Goal: Task Accomplishment & Management: Complete application form

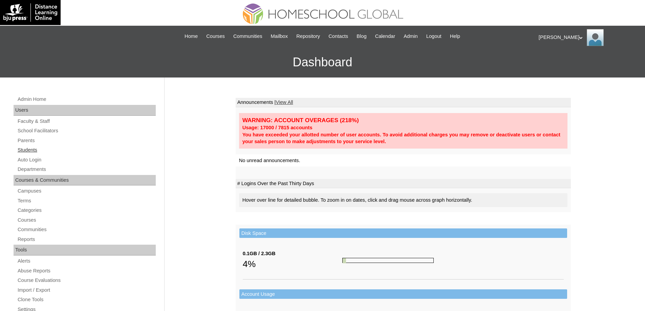
click at [39, 150] on link "Students" at bounding box center [86, 150] width 139 height 8
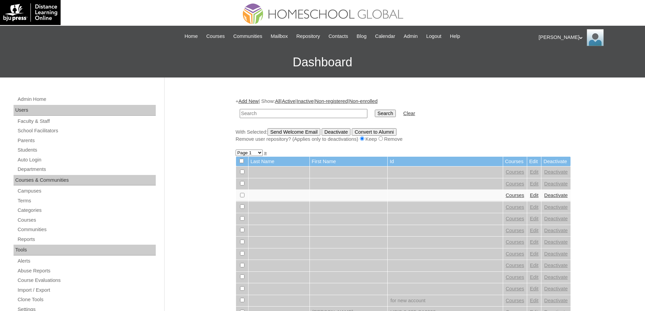
click at [275, 114] on input "text" at bounding box center [304, 113] width 128 height 9
paste input "MHS00333-TECHPH2025"
type input "MHS00333-TECHPH2025"
drag, startPoint x: 390, startPoint y: 119, endPoint x: 390, endPoint y: 114, distance: 5.1
click at [390, 119] on td "Search" at bounding box center [385, 114] width 28 height 16
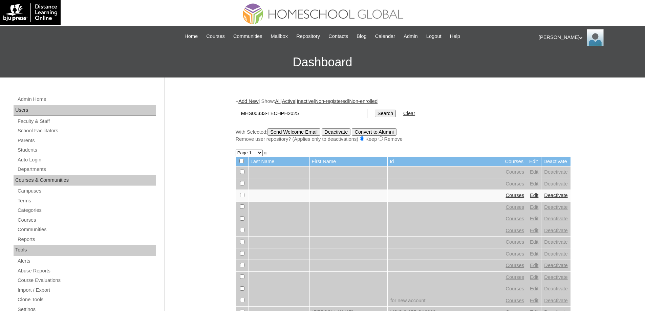
click at [390, 114] on input "Search" at bounding box center [385, 113] width 21 height 7
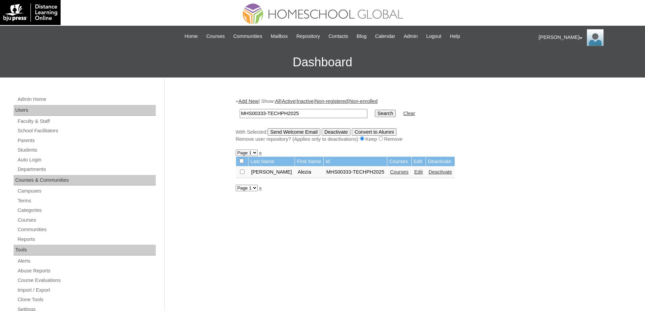
click at [391, 173] on link "Courses" at bounding box center [399, 171] width 19 height 5
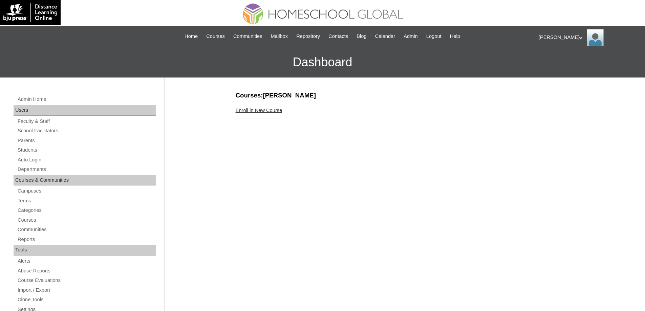
click at [261, 111] on link "Enroll in New Course" at bounding box center [259, 110] width 47 height 5
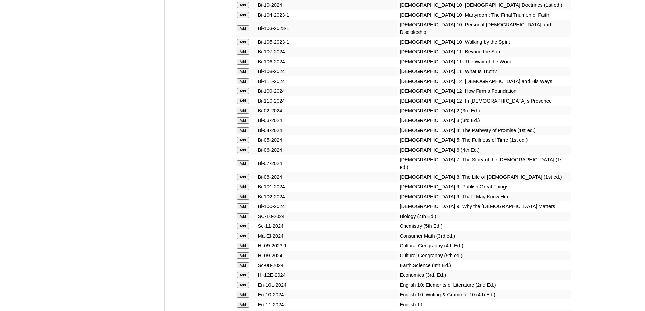
scroll to position [1831, 0]
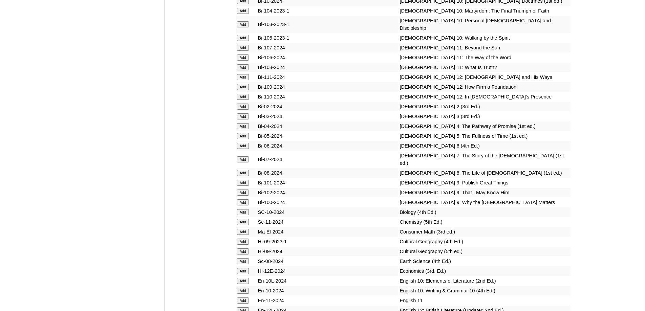
click at [246, 110] on input "Add" at bounding box center [243, 107] width 12 height 6
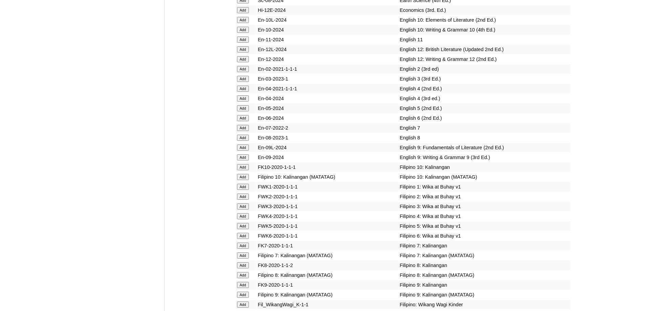
scroll to position [2093, 0]
click at [245, 72] on input "Add" at bounding box center [243, 69] width 12 height 6
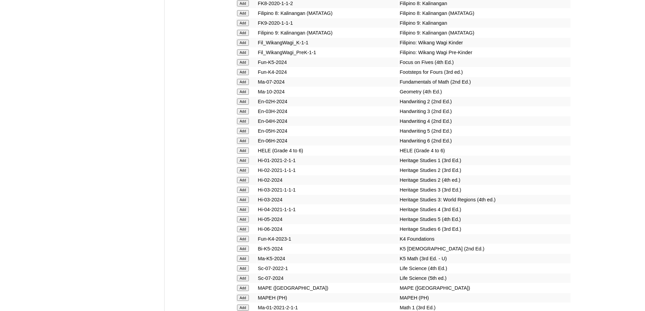
scroll to position [2364, 0]
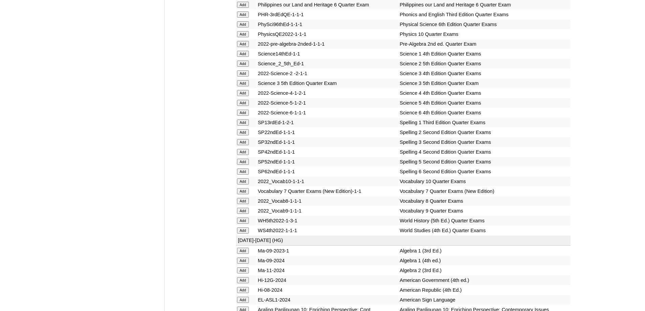
scroll to position [1671, 0]
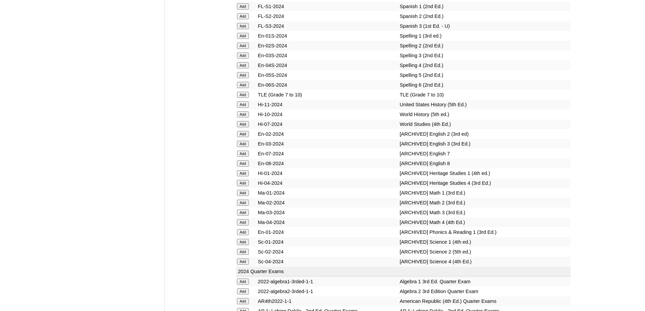
scroll to position [2976, 0]
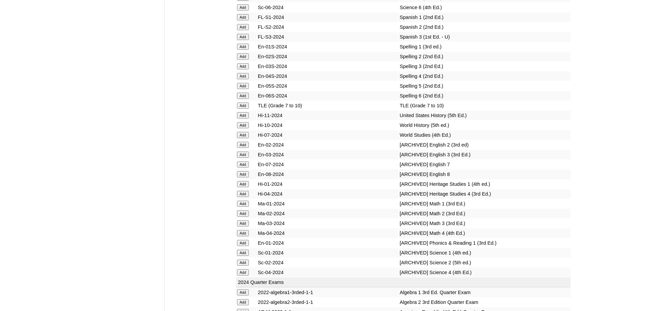
click at [243, 60] on input "Add" at bounding box center [243, 57] width 12 height 6
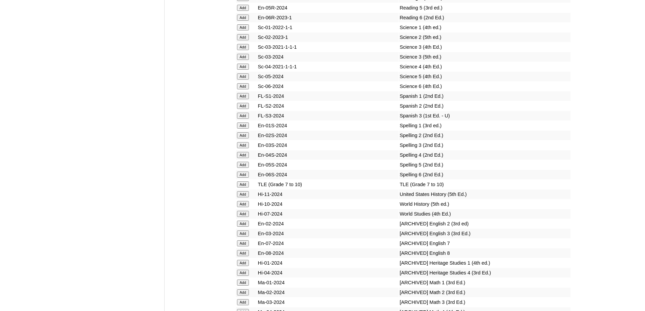
scroll to position [2875, 0]
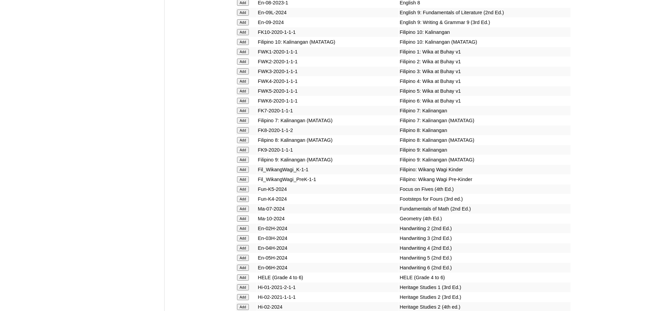
scroll to position [2557, 0]
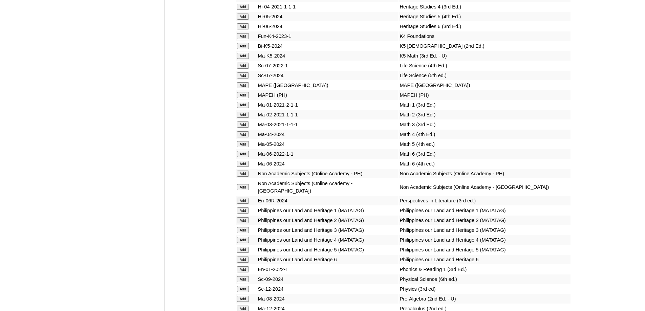
click at [243, 88] on input "Add" at bounding box center [243, 85] width 12 height 6
click at [244, 118] on input "Add" at bounding box center [243, 115] width 12 height 6
drag, startPoint x: 244, startPoint y: 183, endPoint x: 229, endPoint y: 136, distance: 48.8
click at [244, 118] on input "Add" at bounding box center [243, 115] width 12 height 6
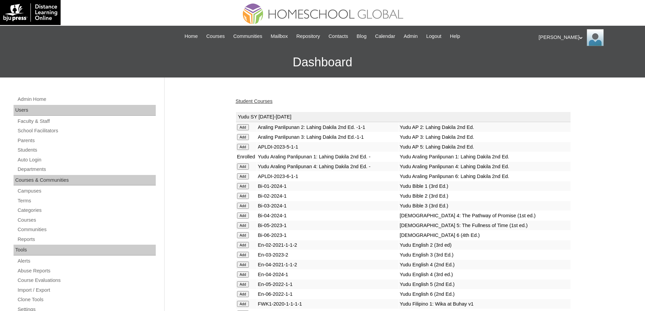
click at [273, 100] on link "Student Courses" at bounding box center [254, 101] width 37 height 5
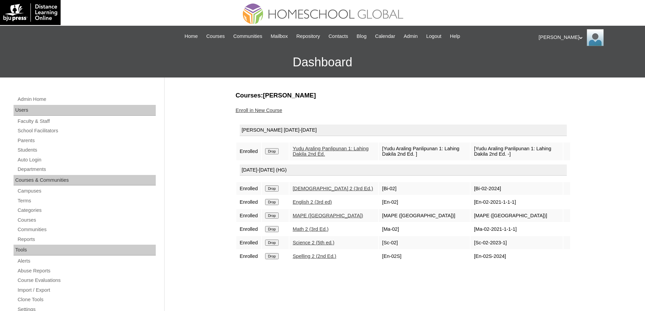
click at [273, 152] on input "Drop" at bounding box center [271, 151] width 13 height 6
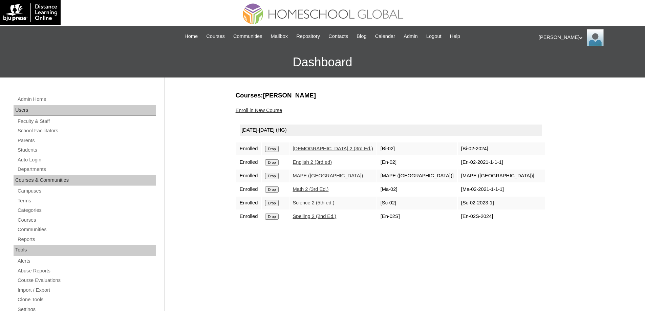
click at [266, 109] on link "Enroll in New Course" at bounding box center [259, 110] width 47 height 5
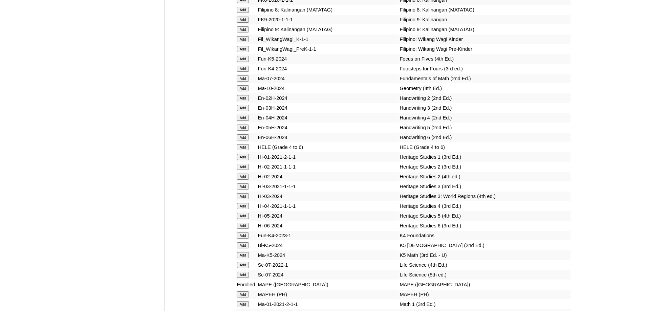
scroll to position [2393, 0]
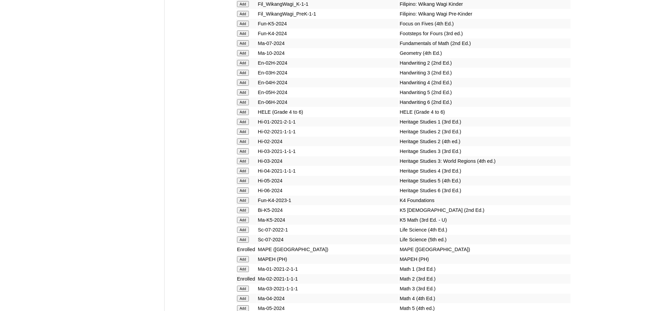
click at [243, 66] on input "Add" at bounding box center [243, 63] width 12 height 6
click at [244, 135] on input "Add" at bounding box center [243, 132] width 12 height 6
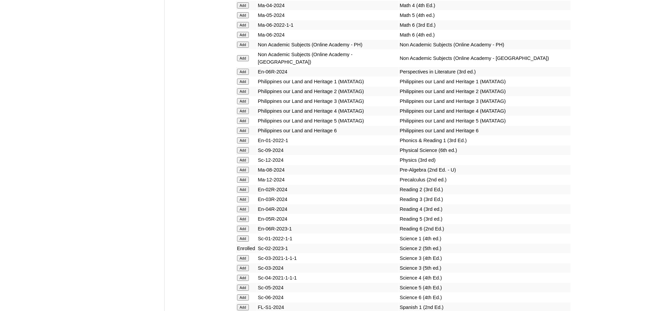
scroll to position [2765, 0]
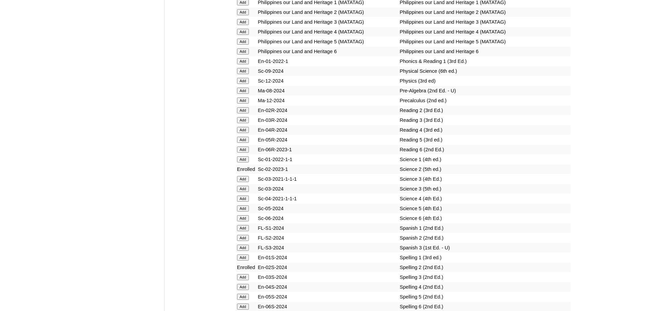
click at [245, 113] on input "Add" at bounding box center [243, 110] width 12 height 6
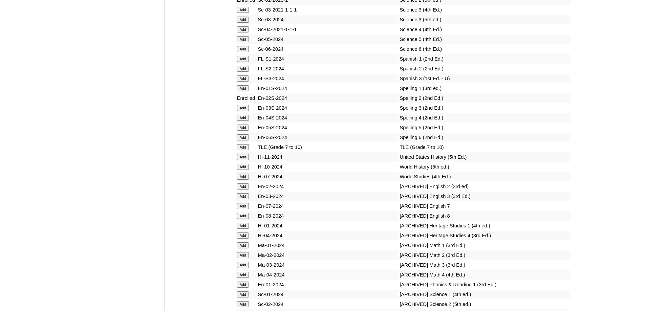
scroll to position [2951, 0]
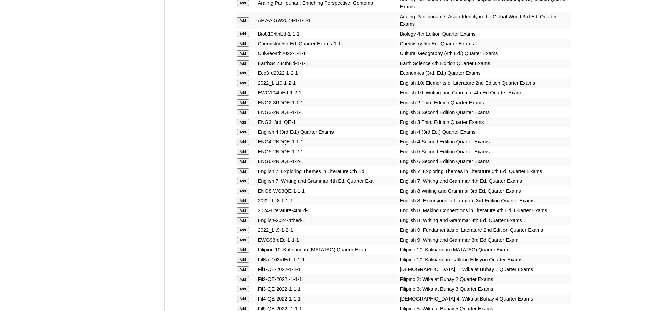
scroll to position [813, 0]
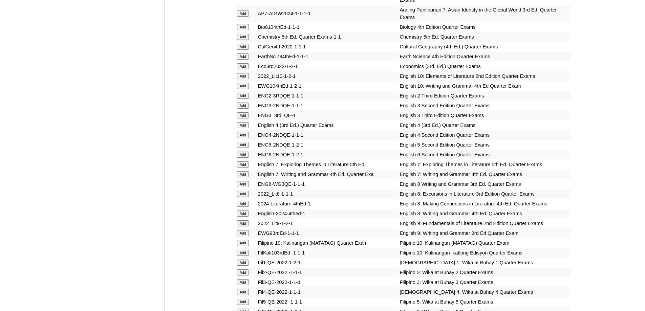
click at [242, 99] on input "Add" at bounding box center [243, 96] width 12 height 6
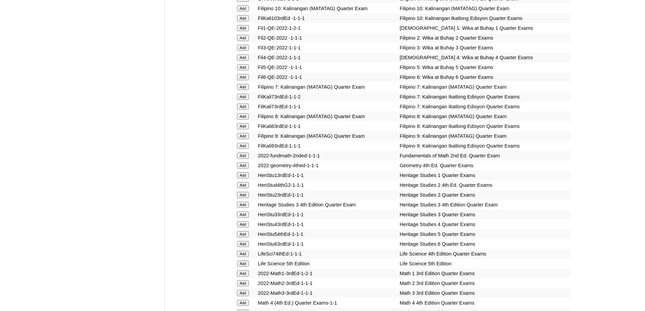
scroll to position [1050, 0]
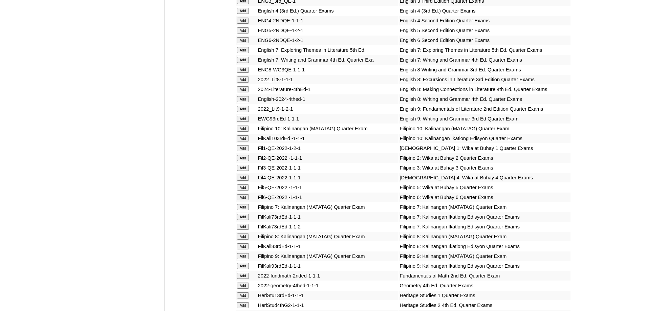
scroll to position [1039, 0]
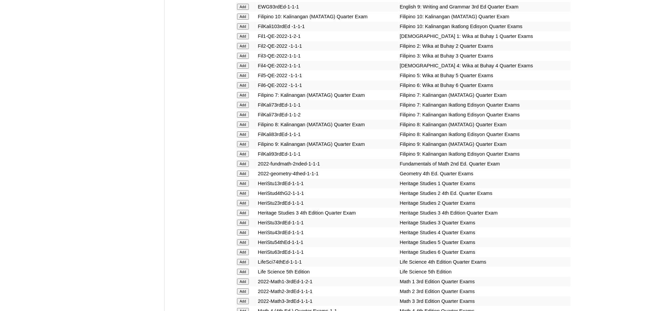
click at [244, 196] on input "Add" at bounding box center [243, 193] width 12 height 6
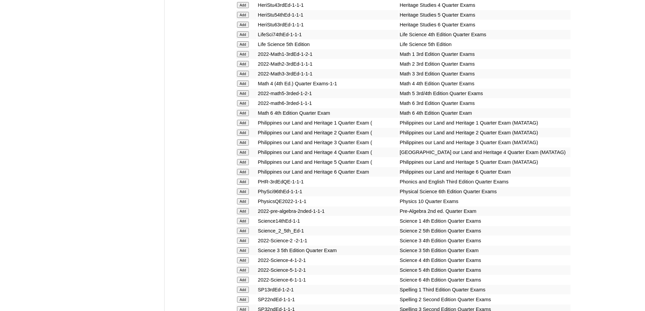
scroll to position [1412, 0]
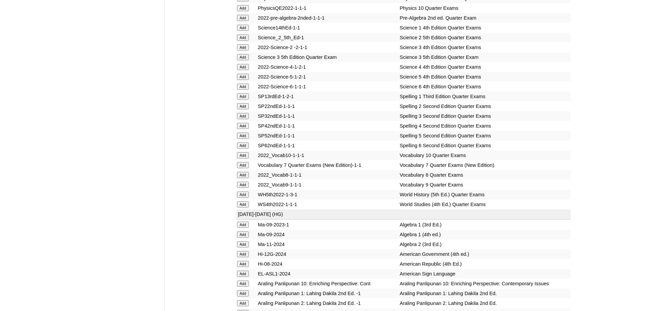
scroll to position [1493, 0]
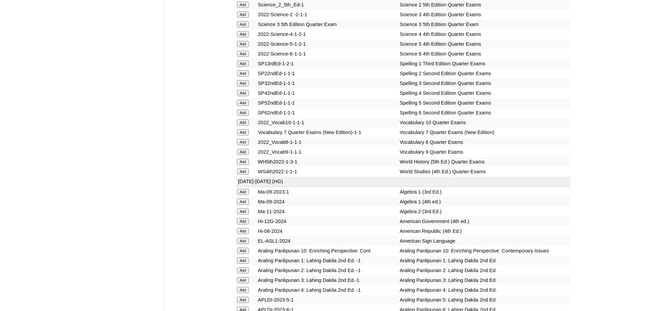
click at [243, 77] on input "Add" at bounding box center [243, 73] width 12 height 6
click at [239, 8] on input "Add" at bounding box center [243, 5] width 12 height 6
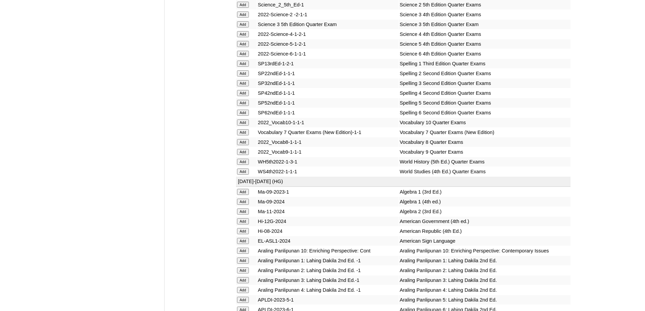
click at [239, 8] on input "Add" at bounding box center [243, 5] width 12 height 6
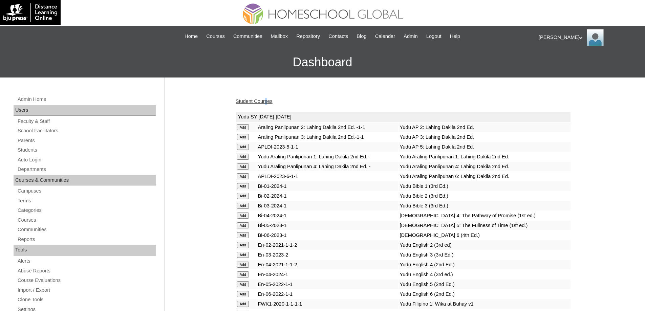
drag, startPoint x: 270, startPoint y: 95, endPoint x: 268, endPoint y: 99, distance: 4.2
click at [268, 100] on link "Student Courses" at bounding box center [254, 101] width 37 height 5
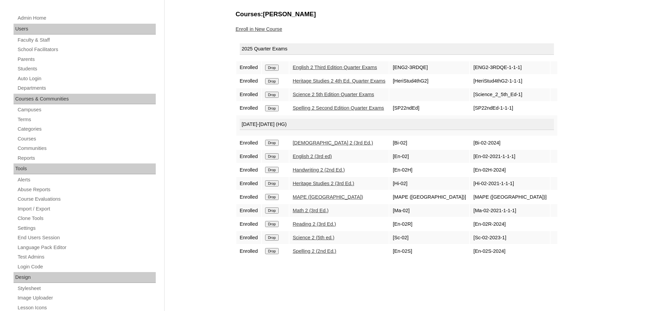
scroll to position [68, 0]
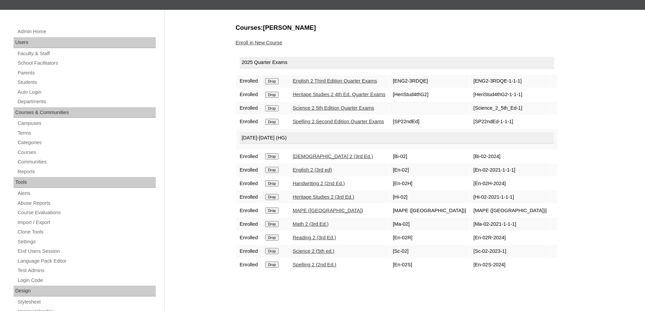
click at [272, 44] on link "Enroll in New Course" at bounding box center [259, 42] width 47 height 5
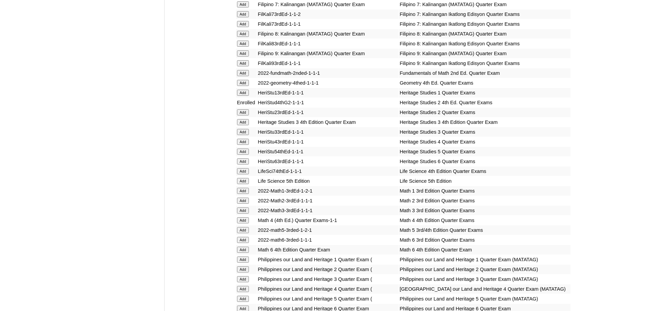
scroll to position [1460, 0]
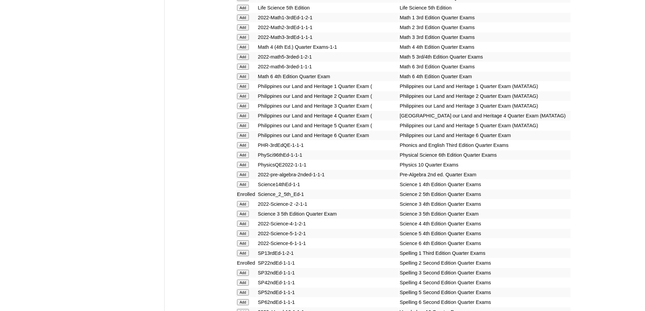
scroll to position [1291, 0]
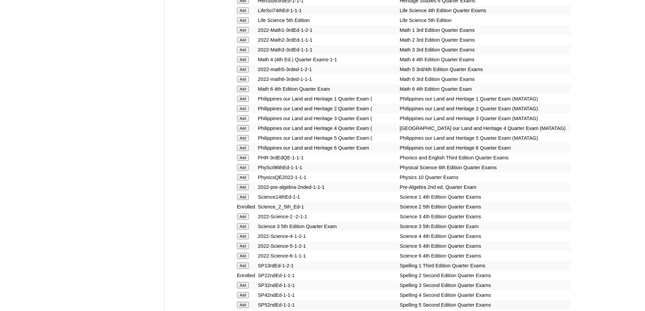
click at [245, 43] on input "Add" at bounding box center [243, 40] width 12 height 6
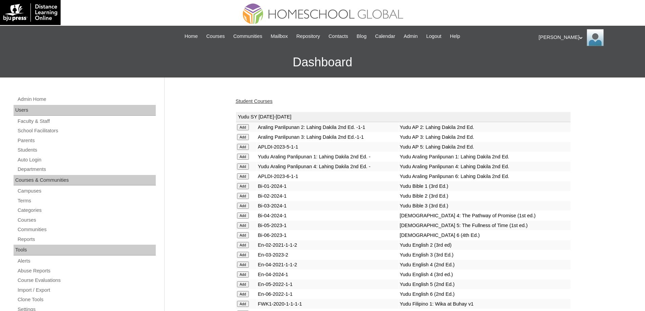
click at [268, 104] on link "Student Courses" at bounding box center [254, 101] width 37 height 5
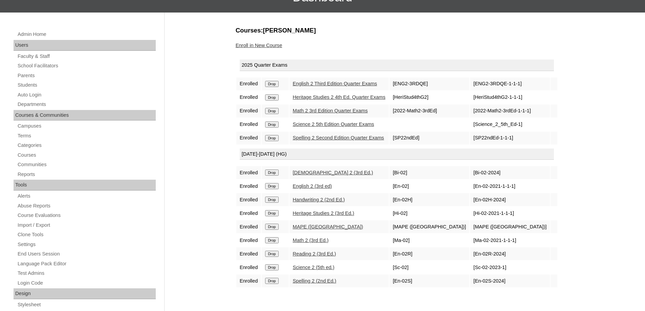
scroll to position [68, 0]
